Goal: Obtain resource: Obtain resource

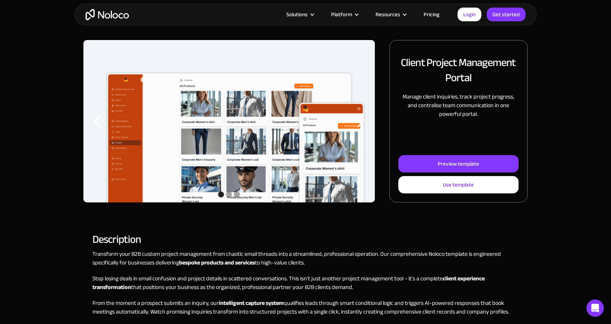
scroll to position [83, 0]
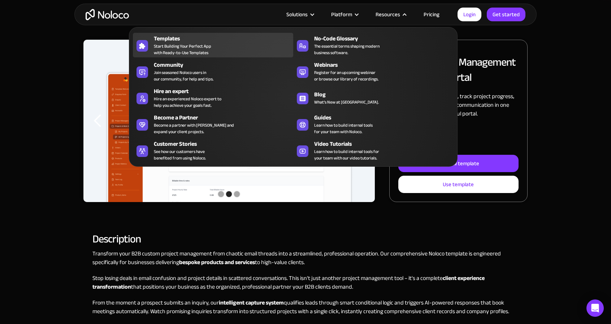
click at [167, 37] on div "Templates" at bounding box center [225, 38] width 143 height 9
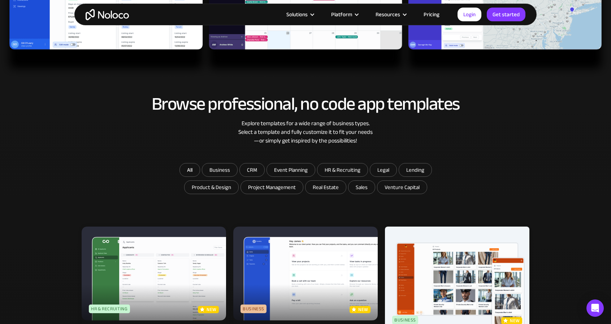
scroll to position [322, 0]
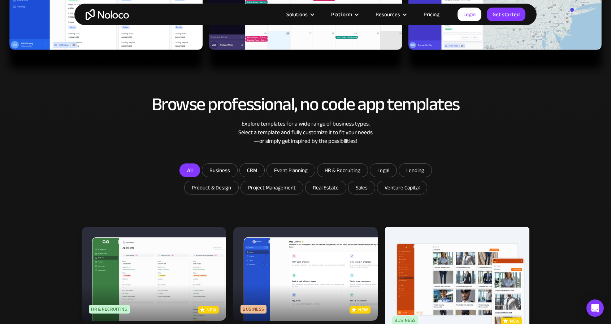
click at [189, 169] on link "All" at bounding box center [189, 170] width 21 height 14
click at [192, 169] on link "All" at bounding box center [189, 170] width 21 height 14
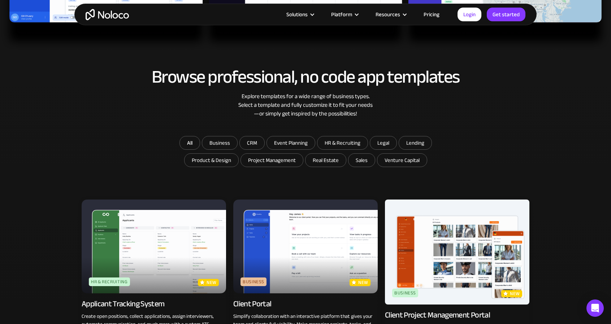
scroll to position [345, 0]
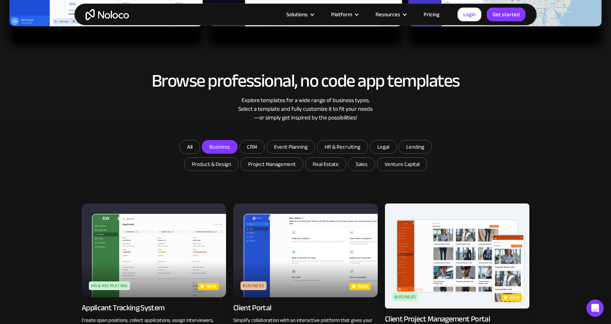
click at [224, 143] on input "Business" at bounding box center [219, 146] width 35 height 13
checkbox input "true"
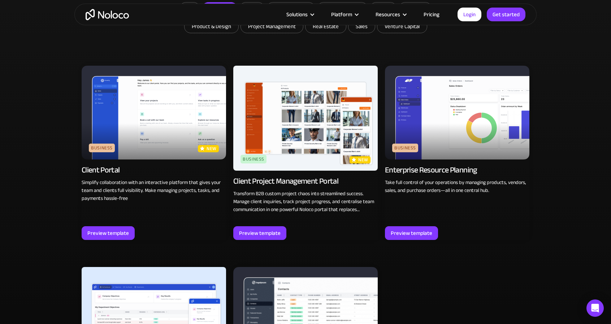
scroll to position [479, 0]
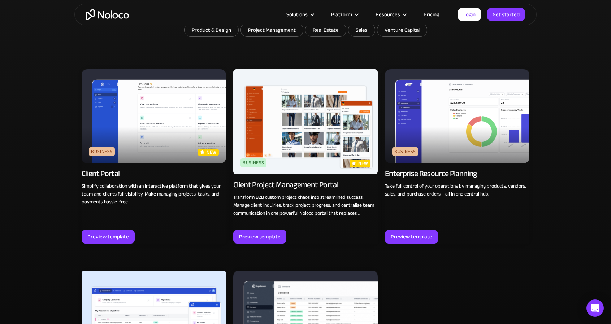
click at [166, 133] on img at bounding box center [154, 116] width 144 height 94
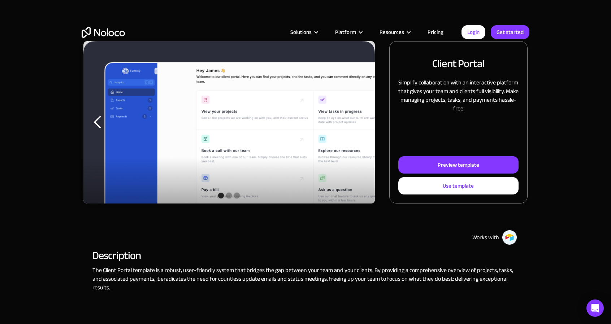
scroll to position [83, 0]
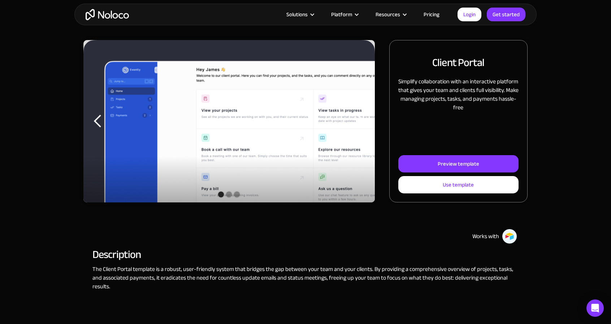
click at [96, 123] on div "previous slide" at bounding box center [98, 121] width 14 height 14
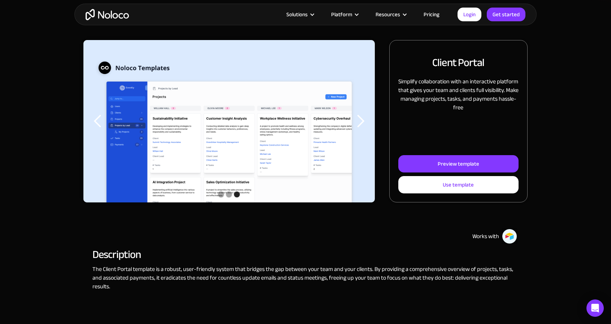
click at [94, 121] on div "previous slide" at bounding box center [98, 121] width 14 height 14
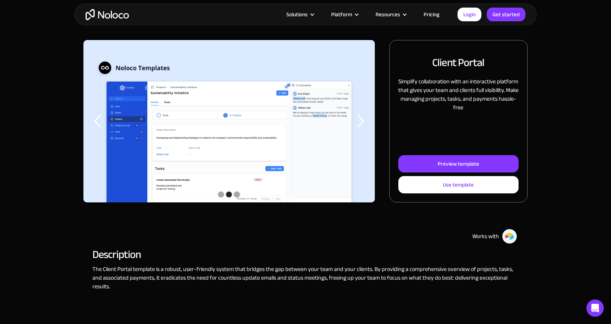
click at [94, 121] on div "previous slide" at bounding box center [98, 121] width 14 height 14
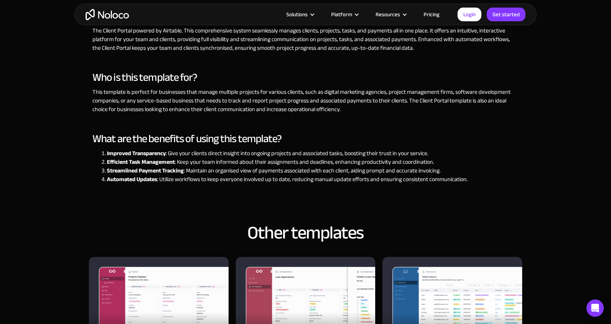
scroll to position [581, 0]
